Goal: Information Seeking & Learning: Learn about a topic

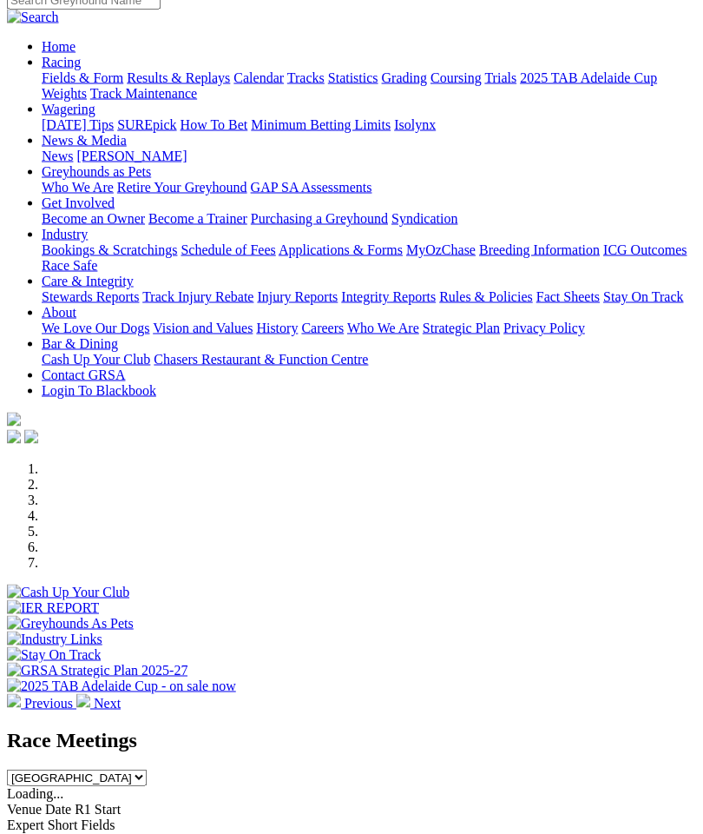
scroll to position [119, 0]
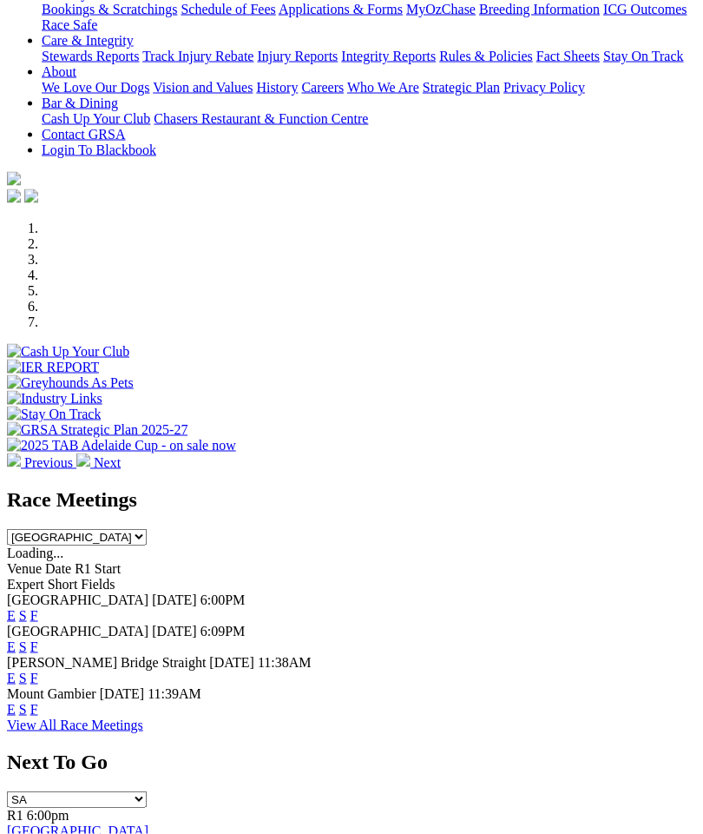
scroll to position [360, 0]
click at [38, 669] on link "F" at bounding box center [34, 676] width 8 height 15
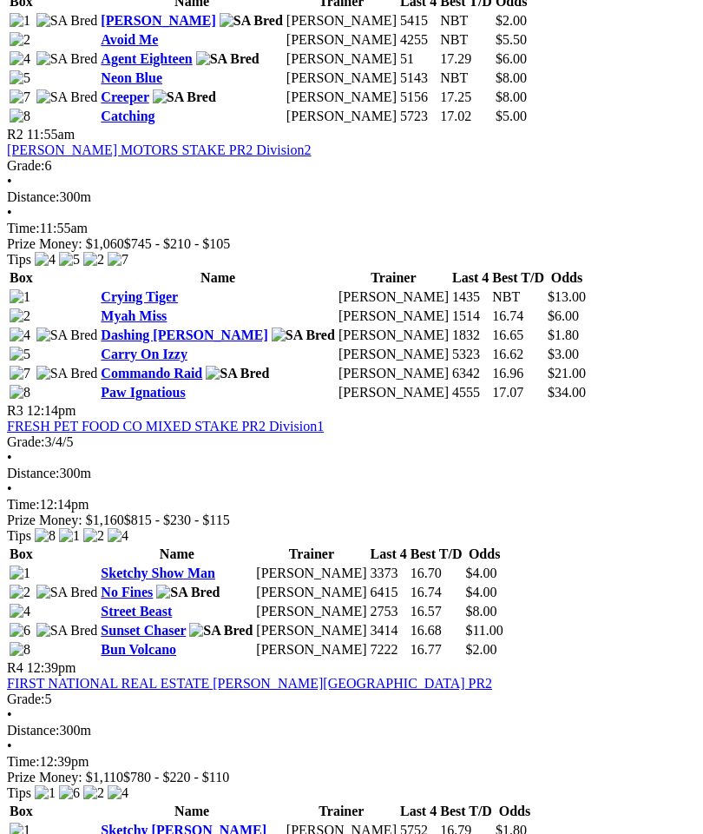
scroll to position [1071, 9]
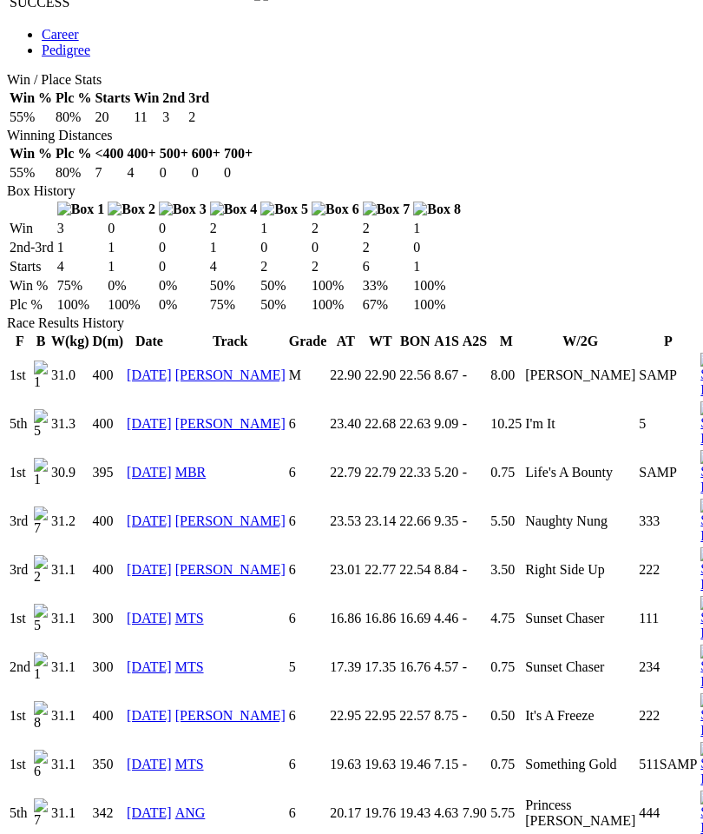
scroll to position [971, 0]
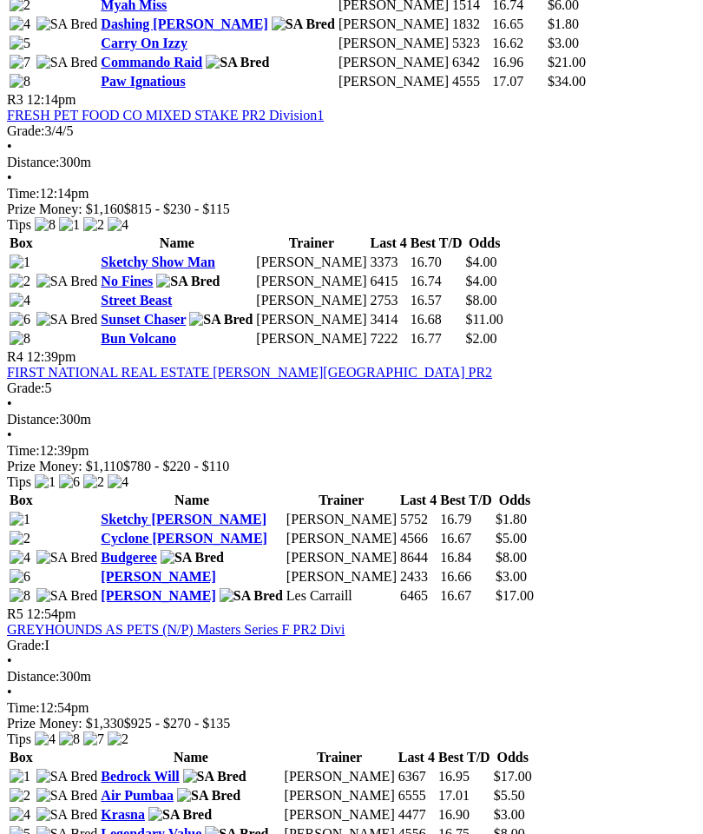
scroll to position [1382, 10]
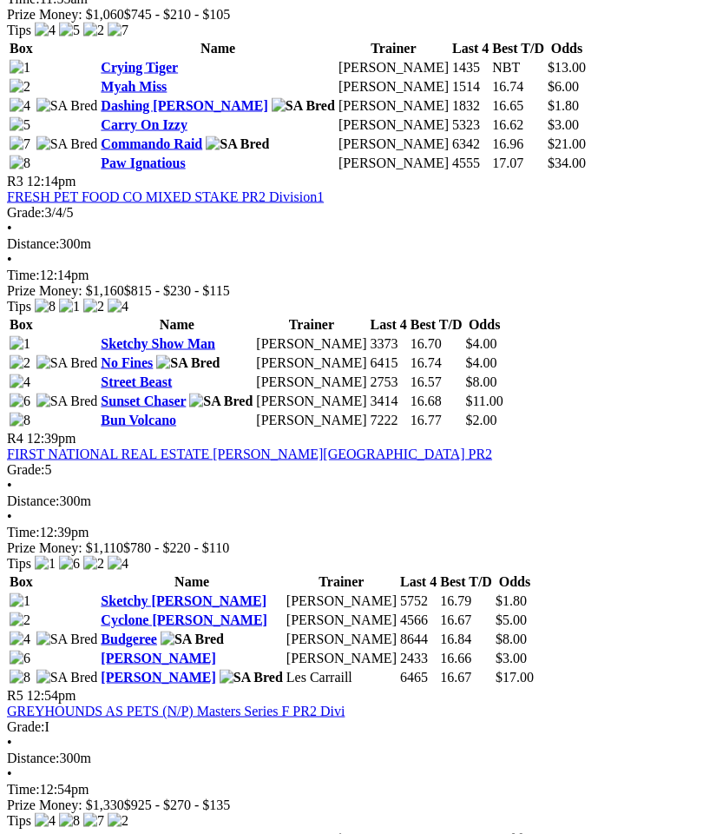
scroll to position [1369, 10]
